Goal: Information Seeking & Learning: Compare options

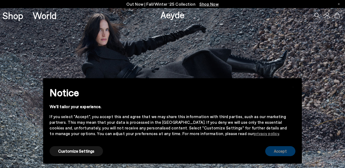
click at [271, 151] on button "Accept" at bounding box center [280, 151] width 30 height 10
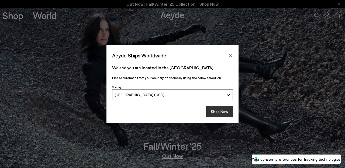
click at [223, 114] on button "Shop Now" at bounding box center [219, 111] width 27 height 11
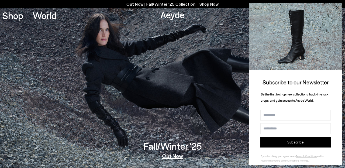
click at [337, 8] on icon at bounding box center [337, 7] width 7 height 7
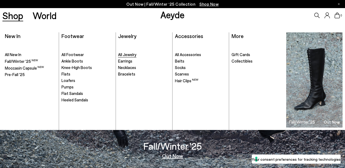
click at [135, 53] on span "All Jewelry" at bounding box center [127, 54] width 18 height 5
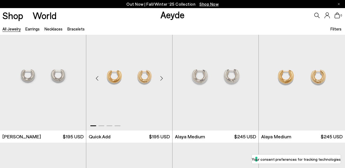
scroll to position [12, 0]
click at [160, 80] on div "Next slide" at bounding box center [161, 79] width 16 height 16
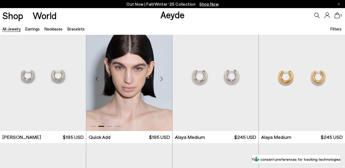
click at [160, 80] on div "Next slide" at bounding box center [161, 79] width 16 height 16
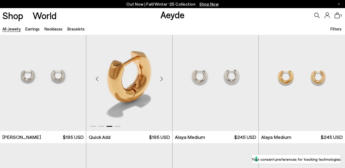
click at [160, 80] on div "Next slide" at bounding box center [161, 79] width 16 height 16
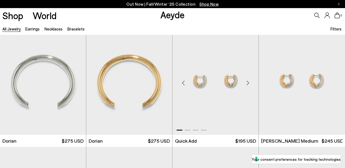
scroll to position [131, 0]
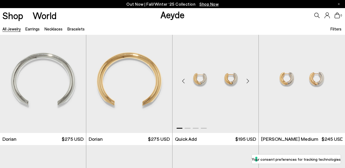
click at [245, 83] on div "Next slide" at bounding box center [248, 81] width 16 height 16
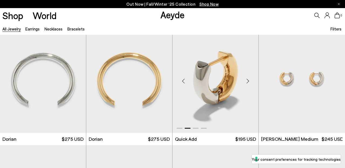
click at [245, 83] on div "Next slide" at bounding box center [248, 81] width 16 height 16
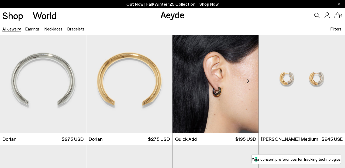
click at [234, 87] on img "3 / 4" at bounding box center [216, 79] width 86 height 108
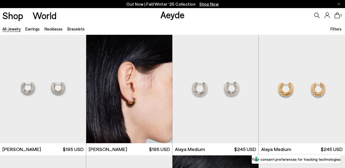
scroll to position [0, 0]
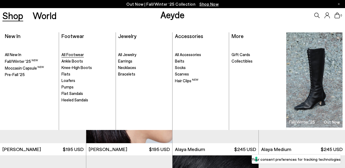
click at [73, 55] on span "All Footwear" at bounding box center [72, 54] width 22 height 5
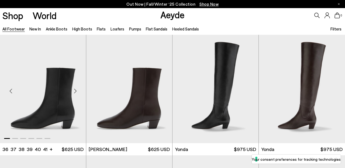
click at [51, 102] on img "1 / 6" at bounding box center [43, 89] width 86 height 108
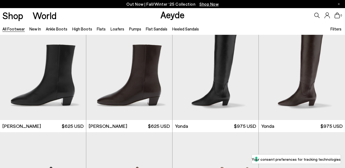
scroll to position [23, 0]
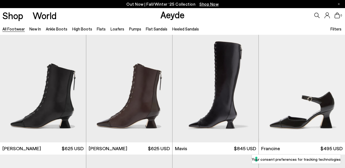
scroll to position [736, 0]
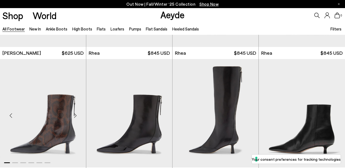
scroll to position [1090, 0]
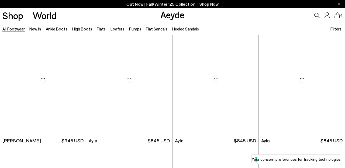
scroll to position [2174, 0]
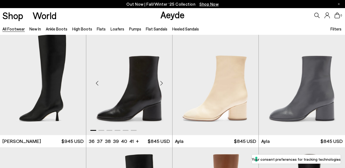
click at [161, 81] on div "Next slide" at bounding box center [161, 83] width 16 height 16
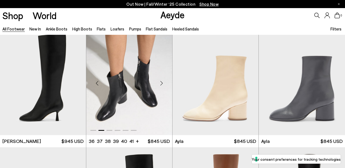
click at [161, 81] on div "Next slide" at bounding box center [161, 83] width 16 height 16
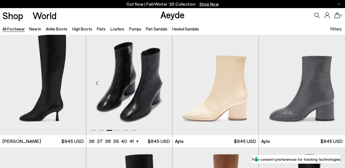
click at [161, 81] on div "Next slide" at bounding box center [161, 83] width 16 height 16
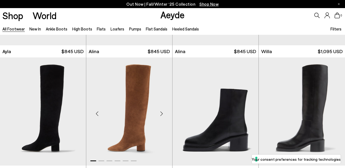
scroll to position [2401, 0]
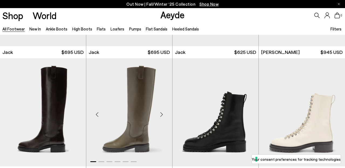
scroll to position [2885, 0]
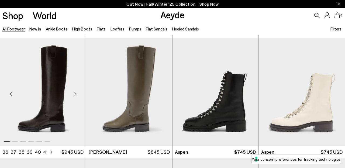
click at [75, 93] on div "Next slide" at bounding box center [75, 94] width 16 height 16
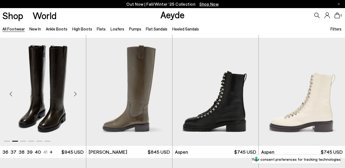
click at [75, 93] on div "Next slide" at bounding box center [75, 94] width 16 height 16
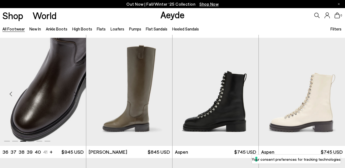
click at [75, 93] on div "Next slide" at bounding box center [75, 94] width 16 height 16
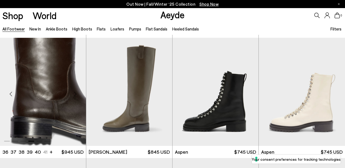
click at [75, 93] on div "Next slide" at bounding box center [75, 94] width 16 height 16
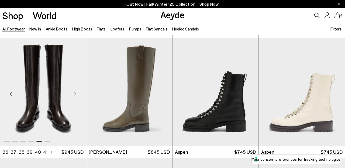
click at [75, 93] on div "Next slide" at bounding box center [75, 94] width 16 height 16
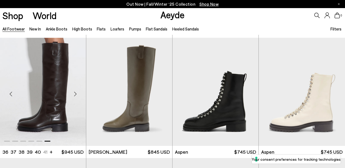
click at [75, 93] on div "Next slide" at bounding box center [75, 94] width 16 height 16
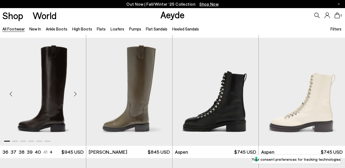
click at [75, 93] on div "Next slide" at bounding box center [75, 94] width 16 height 16
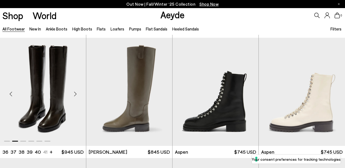
click at [75, 93] on div "Next slide" at bounding box center [75, 94] width 16 height 16
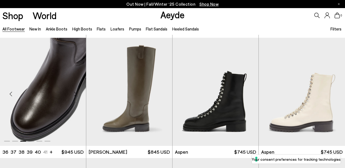
click at [75, 93] on div "Next slide" at bounding box center [75, 94] width 16 height 16
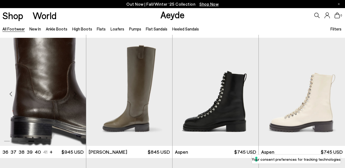
click at [75, 93] on div "Next slide" at bounding box center [75, 94] width 16 height 16
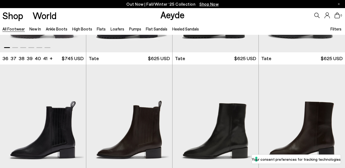
scroll to position [3098, 0]
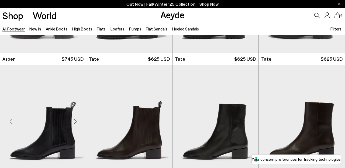
scroll to position [3134, 0]
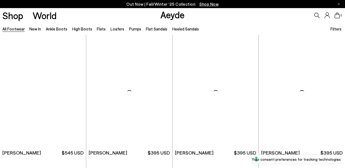
scroll to position [4450, 0]
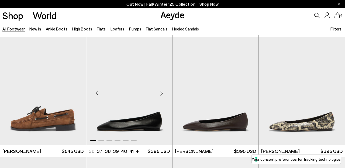
click at [161, 92] on div "Next slide" at bounding box center [161, 93] width 16 height 16
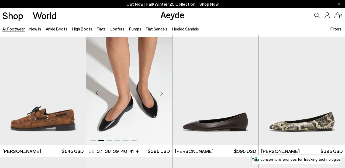
click at [161, 92] on div "Next slide" at bounding box center [161, 93] width 16 height 16
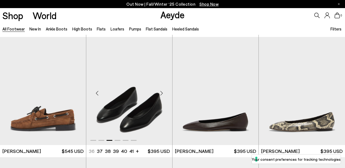
click at [161, 92] on div "Next slide" at bounding box center [161, 93] width 16 height 16
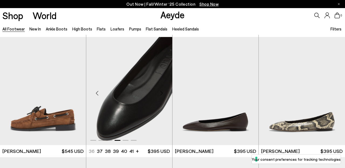
click at [161, 92] on div "Next slide" at bounding box center [161, 93] width 16 height 16
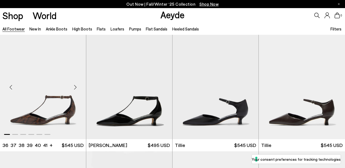
scroll to position [5137, 0]
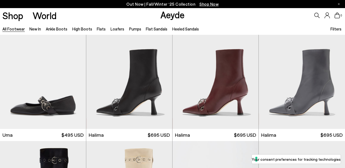
scroll to position [5645, 0]
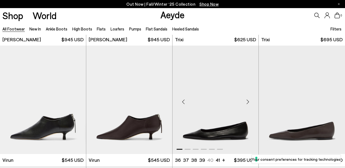
click at [247, 100] on div "Next slide" at bounding box center [248, 102] width 16 height 16
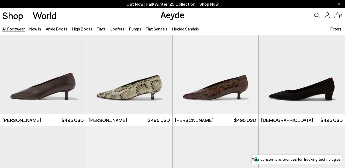
scroll to position [6007, 0]
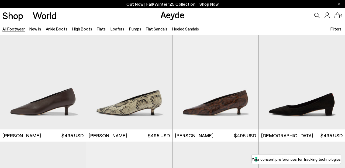
scroll to position [6039, 0]
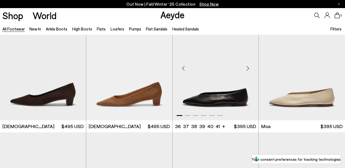
click at [246, 65] on div "Next slide" at bounding box center [248, 68] width 16 height 16
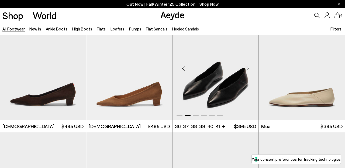
click at [246, 65] on div "Next slide" at bounding box center [248, 68] width 16 height 16
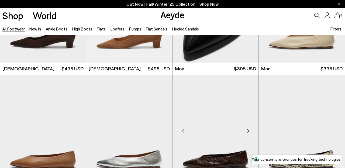
scroll to position [6138, 0]
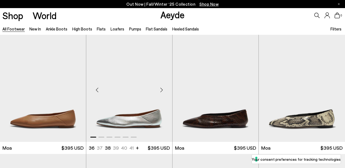
click at [163, 86] on div "Next slide" at bounding box center [161, 90] width 16 height 16
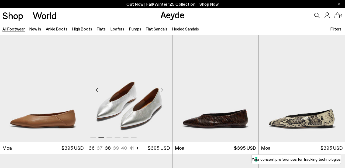
click at [163, 86] on div "Next slide" at bounding box center [161, 90] width 16 height 16
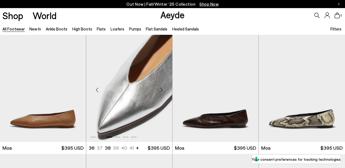
click at [163, 86] on div "Next slide" at bounding box center [161, 90] width 16 height 16
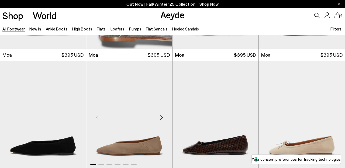
scroll to position [6138, 0]
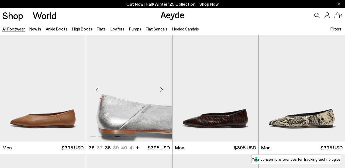
click at [163, 87] on div "Next slide" at bounding box center [161, 90] width 16 height 16
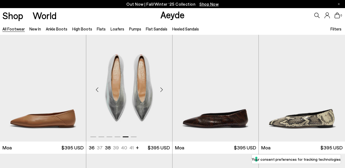
click at [163, 87] on div "Next slide" at bounding box center [161, 90] width 16 height 16
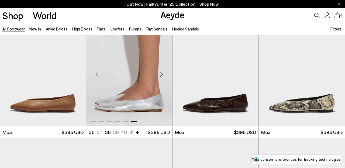
scroll to position [6153, 0]
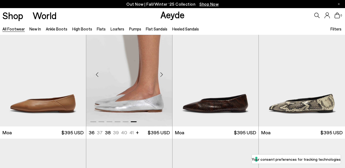
click at [162, 72] on div "Next slide" at bounding box center [161, 75] width 16 height 16
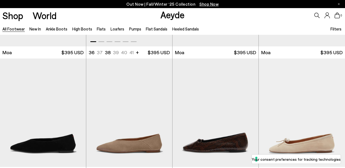
scroll to position [6282, 0]
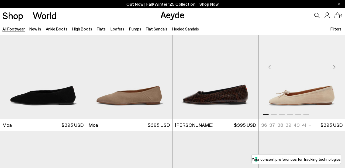
click at [335, 64] on div "Next slide" at bounding box center [334, 67] width 16 height 16
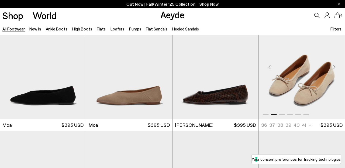
click at [335, 64] on div "Next slide" at bounding box center [334, 67] width 16 height 16
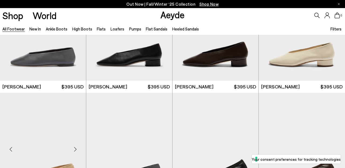
scroll to position [6769, 0]
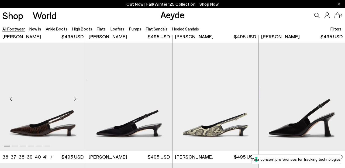
scroll to position [7492, 0]
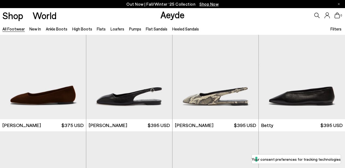
scroll to position [8167, 0]
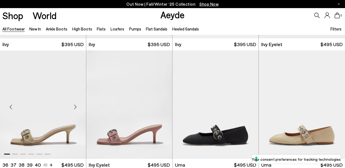
scroll to position [8909, 0]
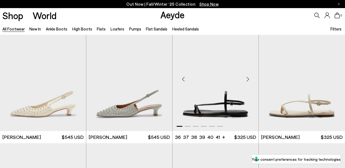
scroll to position [9497, 0]
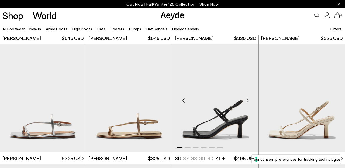
click at [247, 96] on div "Next slide" at bounding box center [248, 100] width 16 height 16
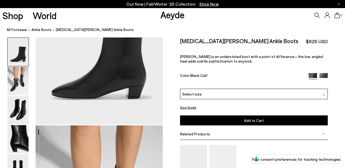
scroll to position [83, 0]
